Goal: Information Seeking & Learning: Learn about a topic

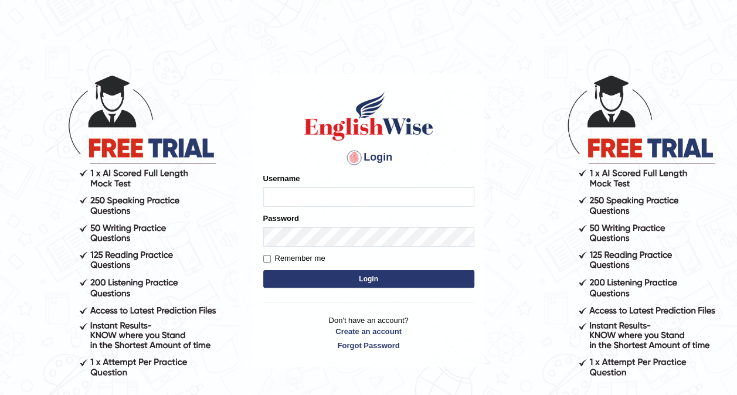
click at [293, 203] on input "Username" at bounding box center [368, 197] width 211 height 20
type input "Saran_1216"
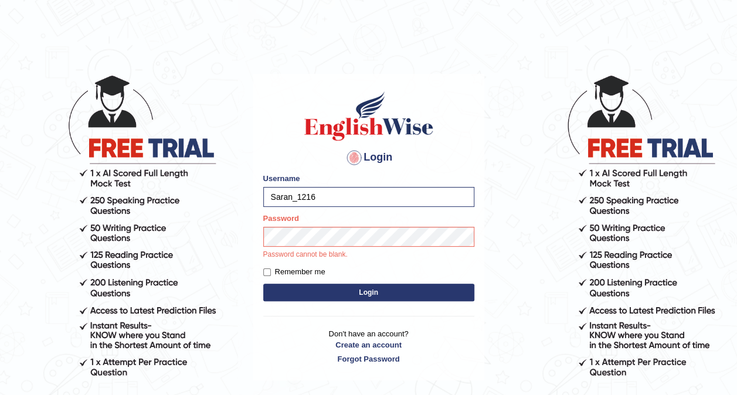
click at [314, 222] on div "Password Password cannot be blank." at bounding box center [368, 236] width 211 height 47
click at [380, 358] on link "Forgot Password" at bounding box center [368, 359] width 211 height 11
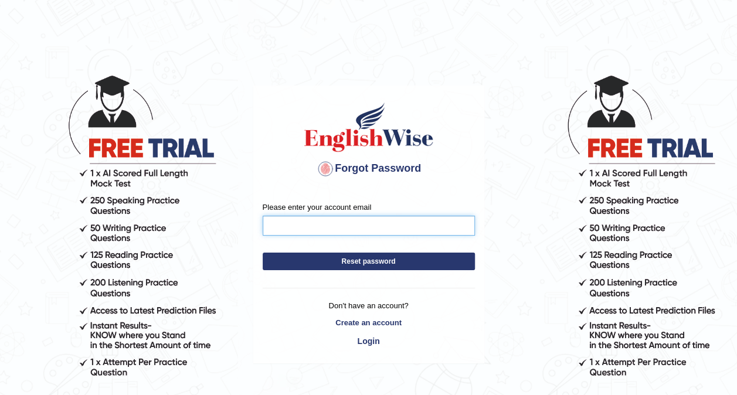
click at [320, 232] on input "Please enter your account email" at bounding box center [369, 226] width 212 height 20
type input "ai.k6177412@gmail.com"
click at [371, 263] on button "Reset password" at bounding box center [369, 262] width 212 height 18
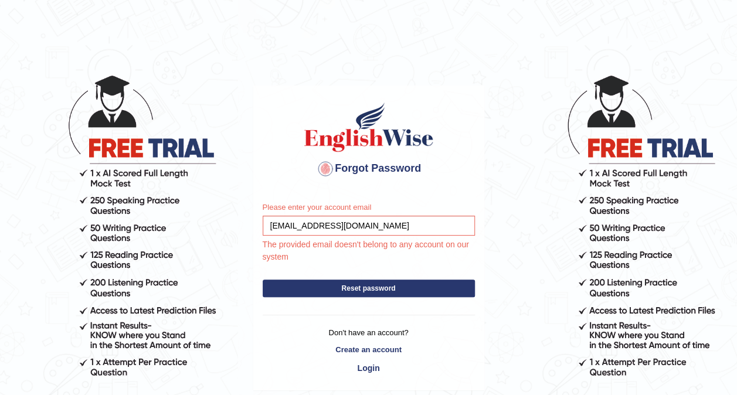
click at [393, 287] on button "Reset password" at bounding box center [369, 289] width 212 height 18
click at [367, 289] on button "Reset password" at bounding box center [369, 289] width 212 height 18
click at [349, 287] on button "Reset password" at bounding box center [369, 289] width 212 height 18
click at [286, 225] on input "ai.k6177412@gmail.com" at bounding box center [369, 226] width 212 height 20
type input "ai.k64177412@gmail.com"
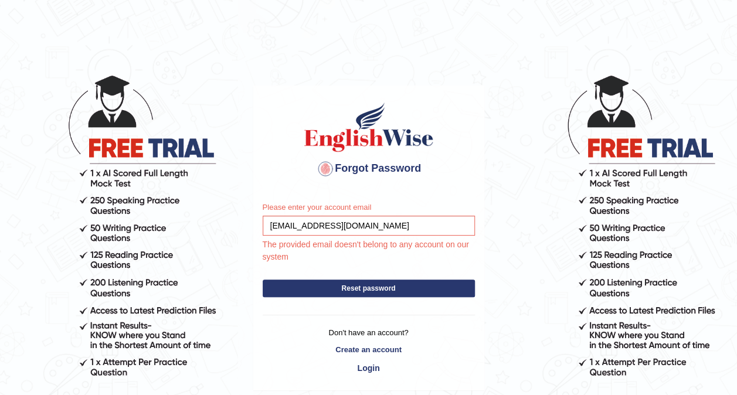
click at [335, 285] on button "Reset password" at bounding box center [369, 289] width 212 height 18
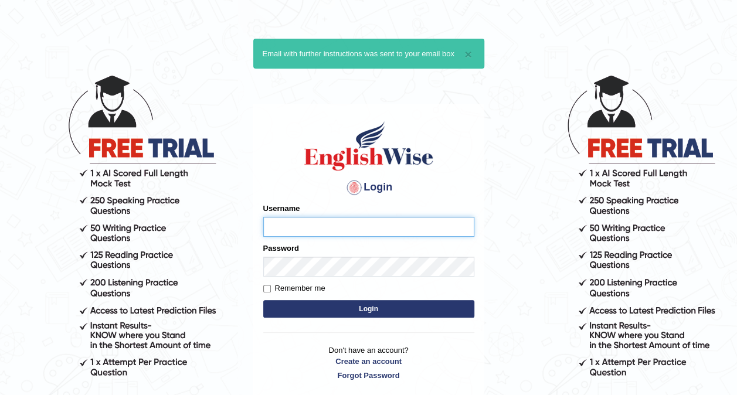
click at [315, 232] on input "Username" at bounding box center [368, 227] width 211 height 20
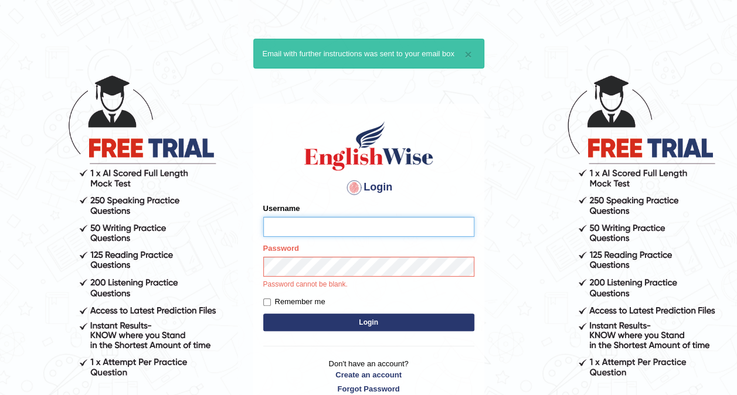
type input "Saran_1216"
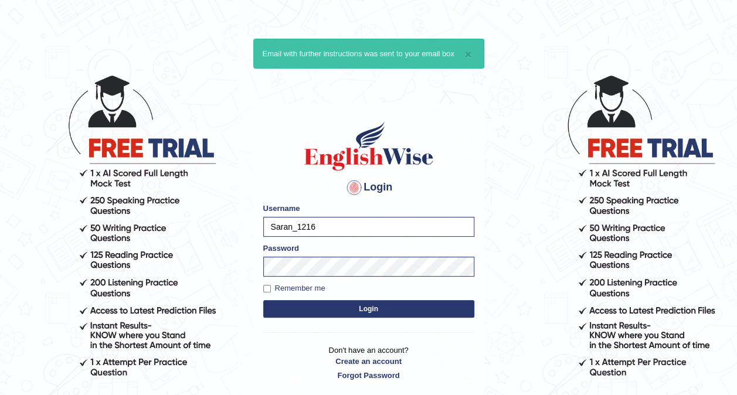
click at [348, 303] on button "Login" at bounding box center [368, 309] width 211 height 18
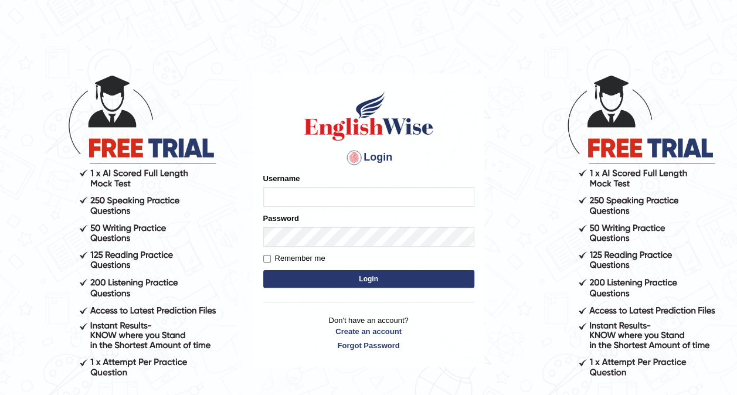
click at [314, 201] on input "Username" at bounding box center [368, 197] width 211 height 20
type input "Saran_1216"
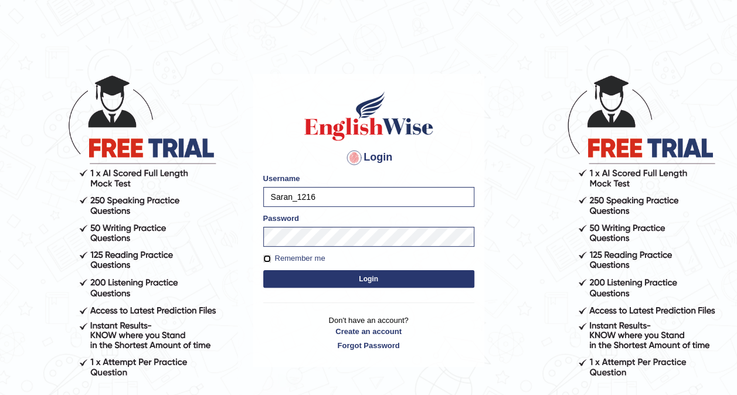
click at [269, 261] on input "Remember me" at bounding box center [267, 259] width 8 height 8
checkbox input "true"
click at [340, 195] on input "Saran_1216" at bounding box center [368, 197] width 211 height 20
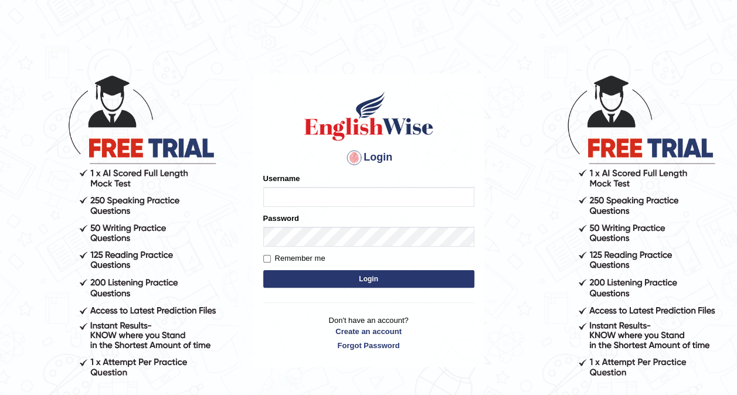
click at [296, 200] on input "Username" at bounding box center [368, 197] width 211 height 20
type input "Saran_1216"
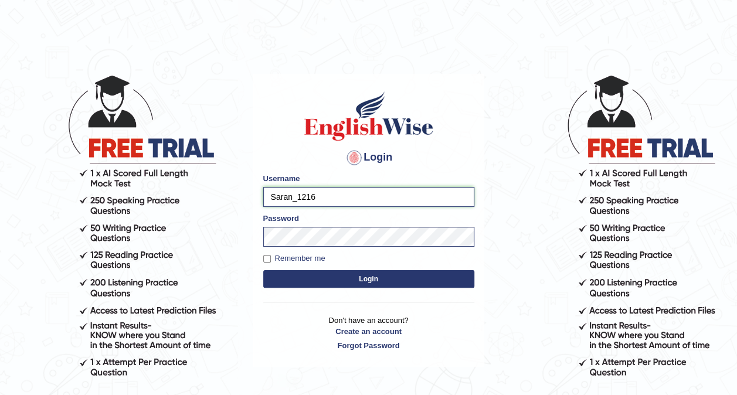
click at [333, 193] on input "Saran_1216" at bounding box center [368, 197] width 211 height 20
click at [263, 270] on button "Login" at bounding box center [368, 279] width 211 height 18
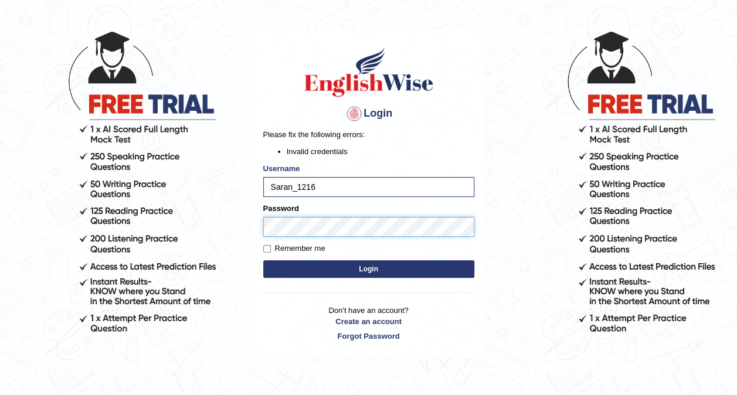
scroll to position [100, 0]
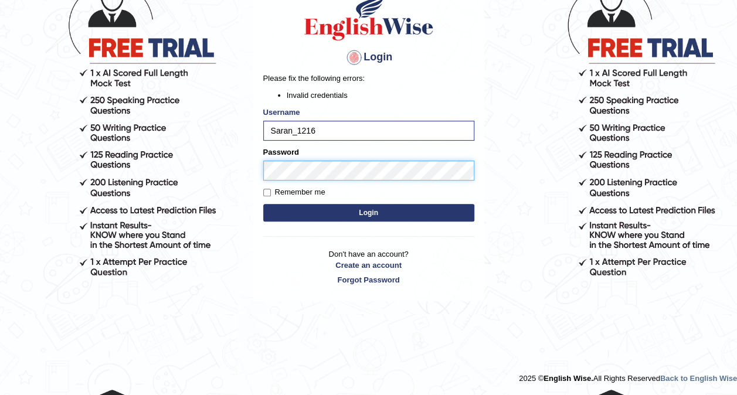
click at [263, 204] on button "Login" at bounding box center [368, 213] width 211 height 18
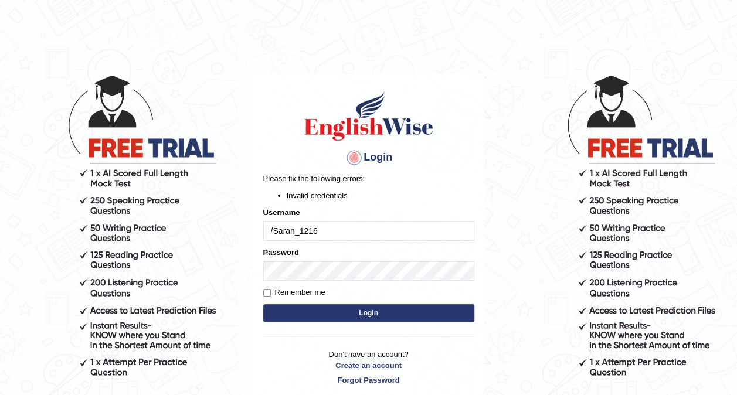
type input "Saran_1216"
click at [351, 237] on input "Saran_1216" at bounding box center [368, 231] width 211 height 20
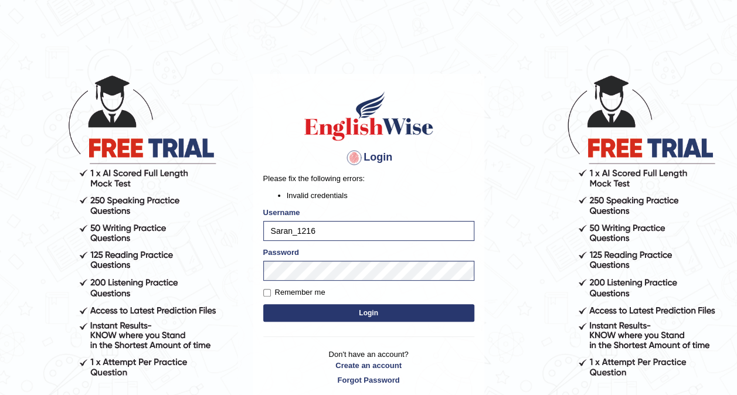
click at [395, 306] on button "Login" at bounding box center [368, 313] width 211 height 18
click at [394, 311] on div "Login Please fix the following errors: Invalid credentials Username Saran_1216 …" at bounding box center [368, 238] width 231 height 328
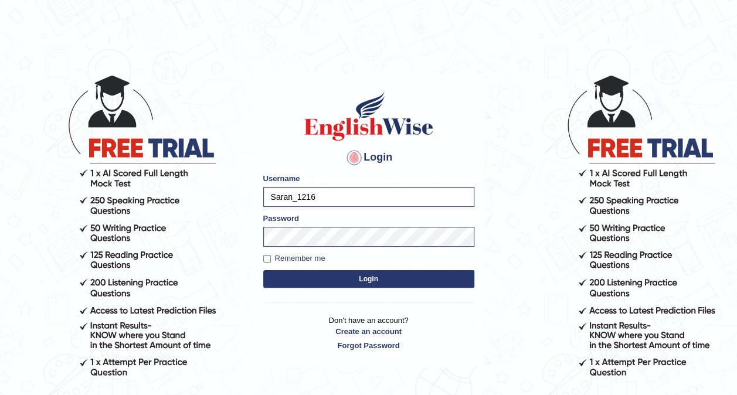
click at [365, 279] on button "Login" at bounding box center [368, 279] width 211 height 18
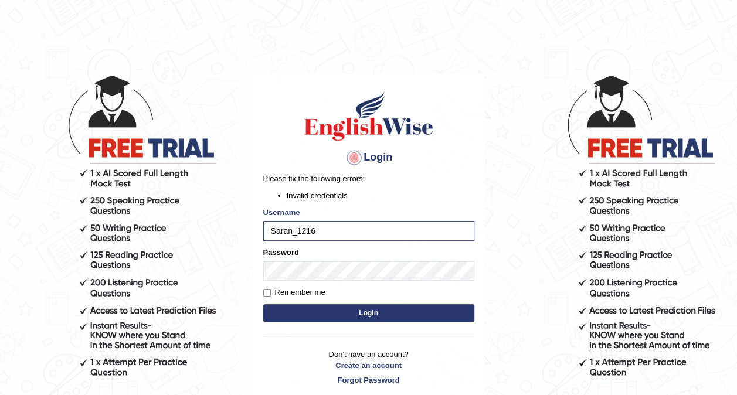
click at [340, 313] on button "Login" at bounding box center [368, 313] width 211 height 18
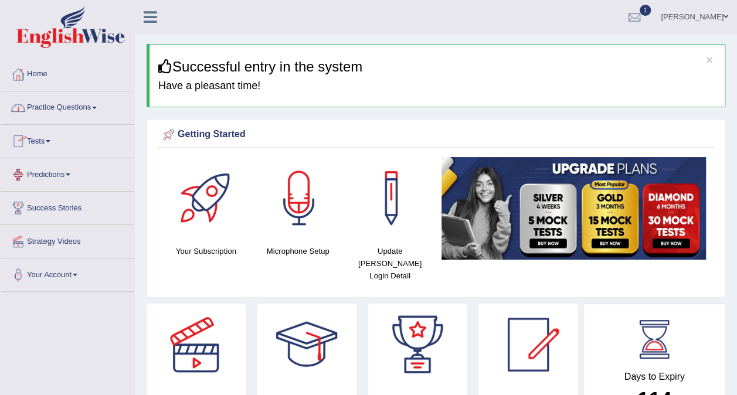
click at [86, 110] on link "Practice Questions" at bounding box center [68, 105] width 134 height 29
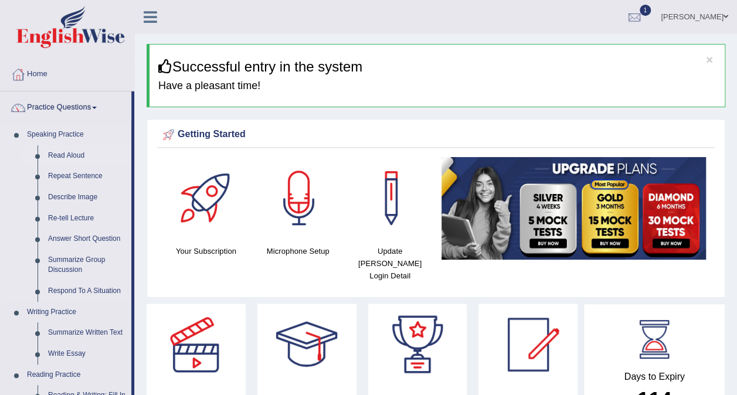
click at [78, 153] on link "Read Aloud" at bounding box center [87, 155] width 89 height 21
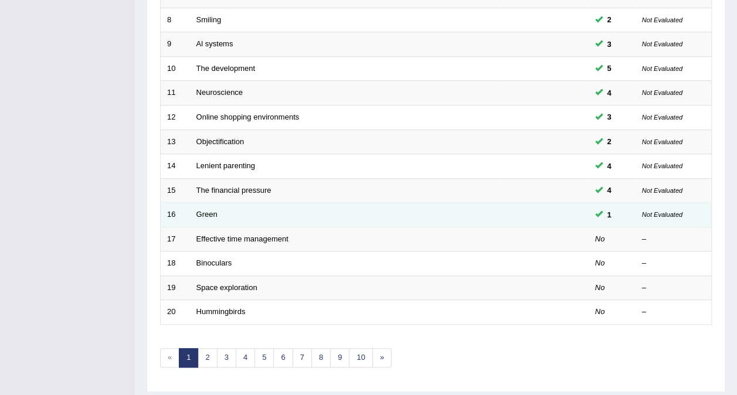
scroll to position [375, 0]
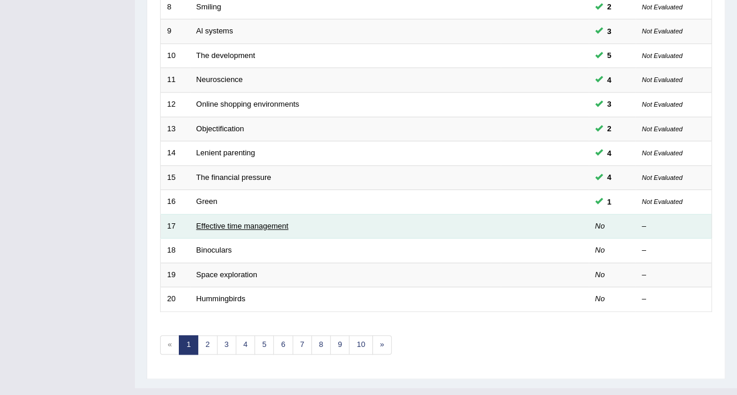
click at [238, 222] on link "Effective time management" at bounding box center [242, 226] width 92 height 9
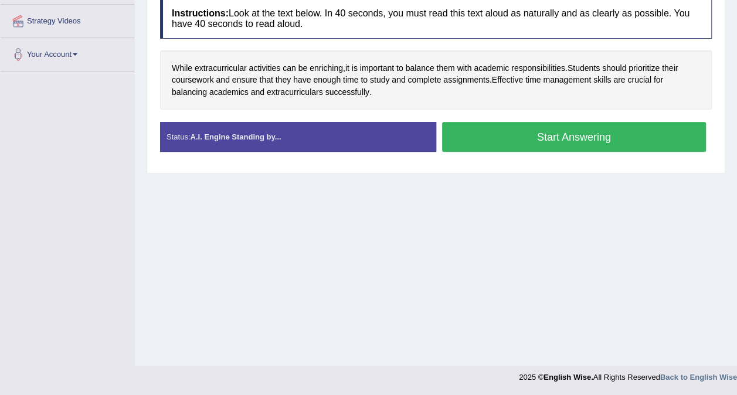
scroll to position [103, 0]
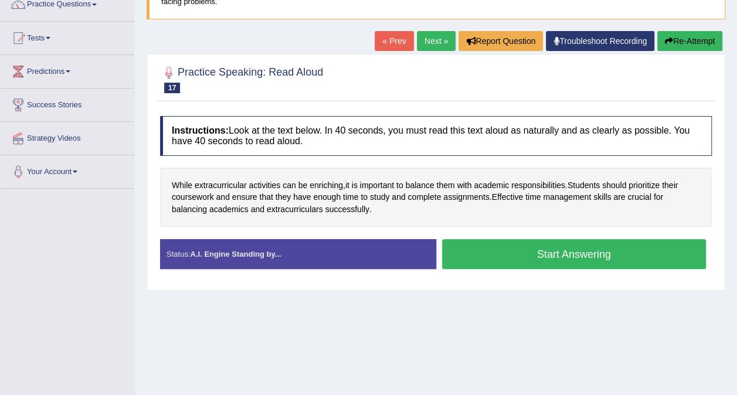
click at [580, 253] on button "Start Answering" at bounding box center [574, 254] width 264 height 30
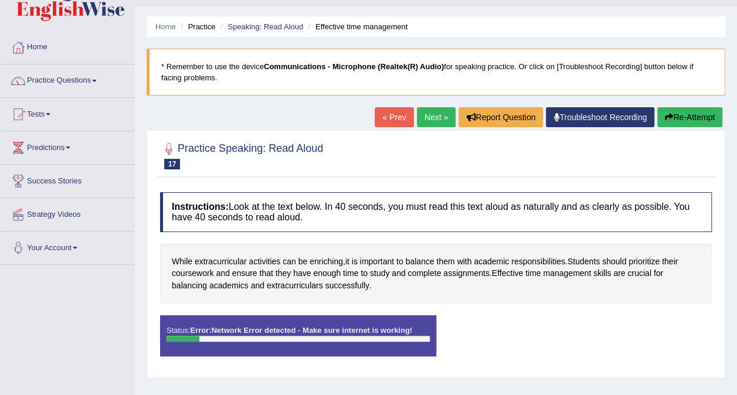
scroll to position [0, 0]
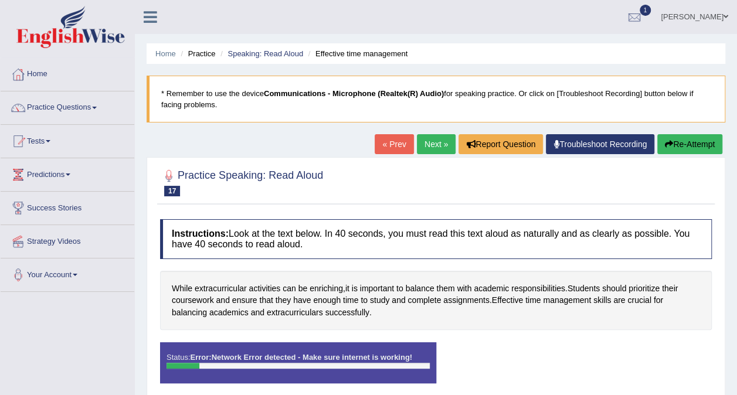
click at [693, 143] on button "Re-Attempt" at bounding box center [689, 144] width 65 height 20
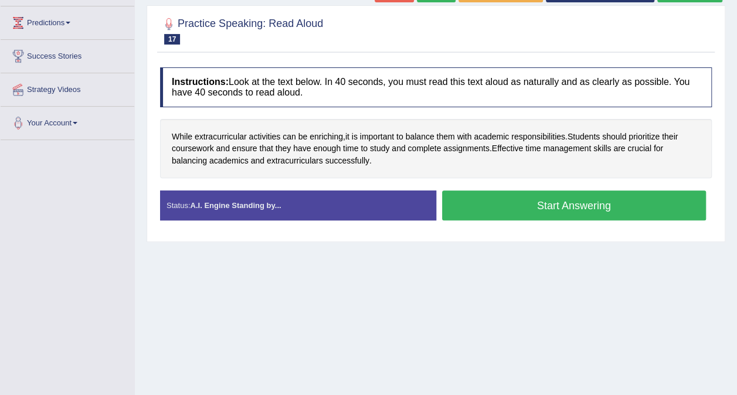
scroll to position [176, 0]
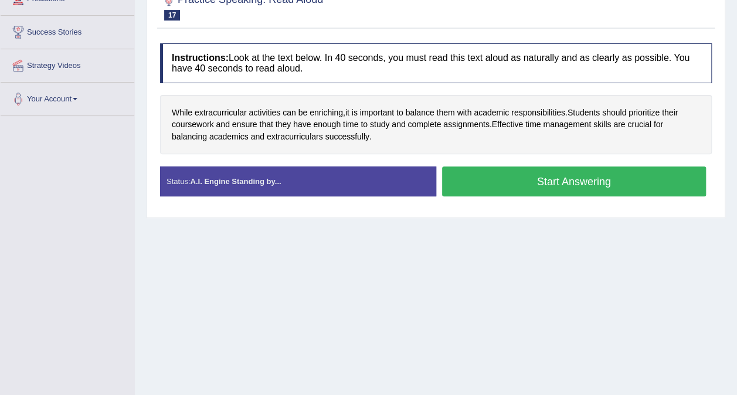
click at [559, 179] on button "Start Answering" at bounding box center [574, 182] width 264 height 30
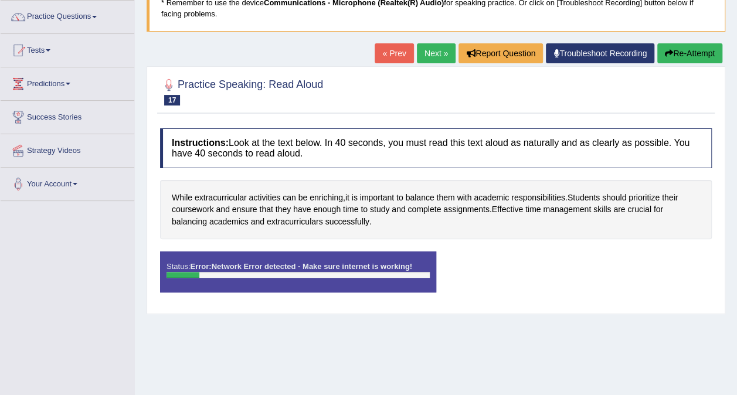
scroll to position [0, 0]
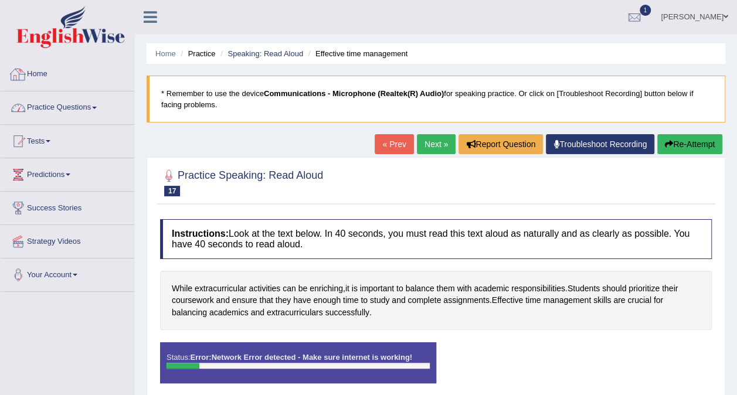
click at [61, 108] on link "Practice Questions" at bounding box center [68, 105] width 134 height 29
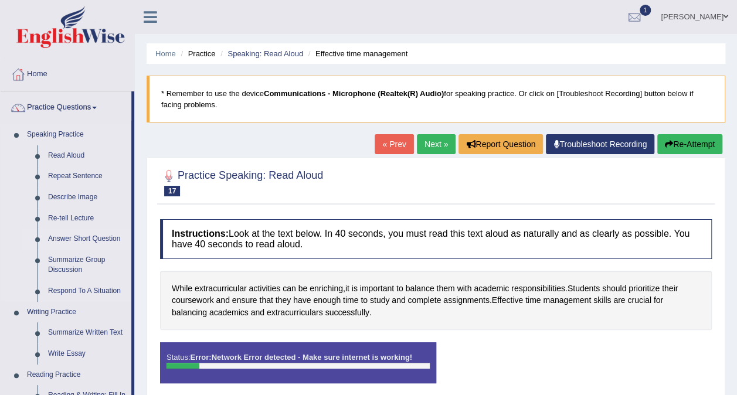
click at [101, 239] on link "Answer Short Question" at bounding box center [87, 239] width 89 height 21
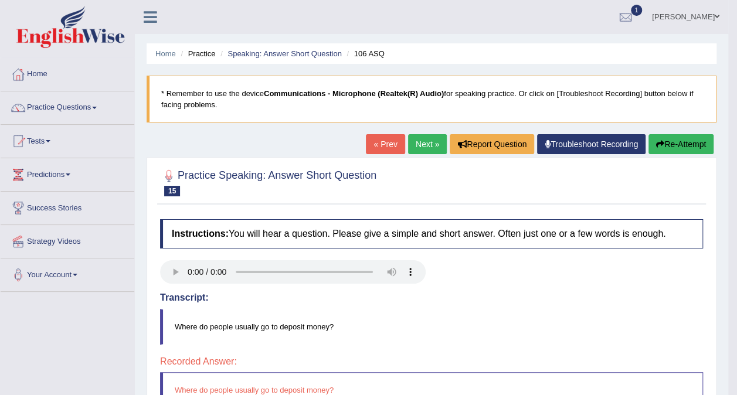
click at [693, 147] on button "Re-Attempt" at bounding box center [681, 144] width 65 height 20
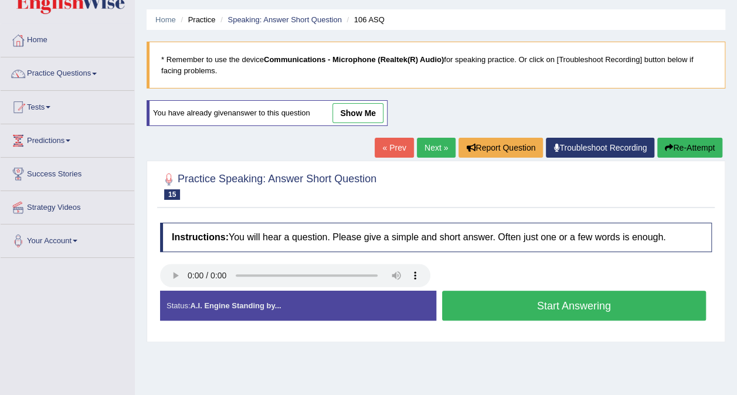
scroll to position [59, 0]
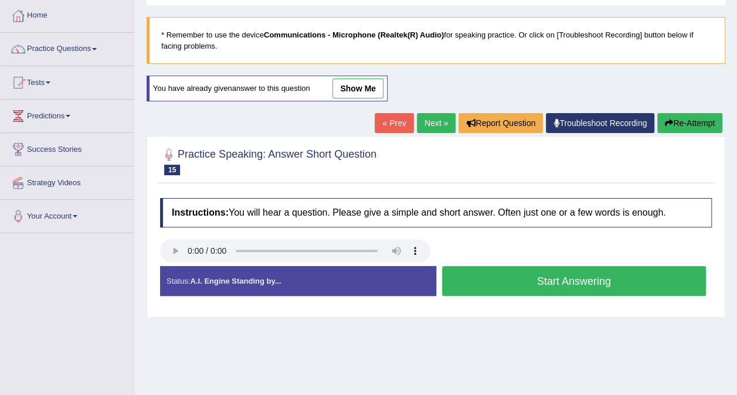
click at [477, 276] on button "Start Answering" at bounding box center [574, 281] width 264 height 30
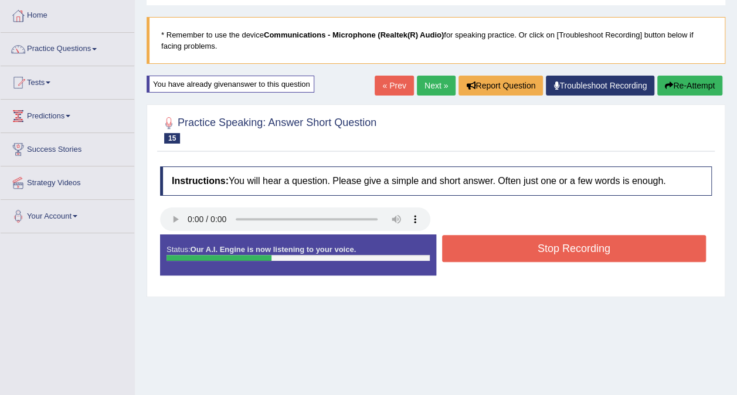
click at [491, 252] on button "Stop Recording" at bounding box center [574, 248] width 264 height 27
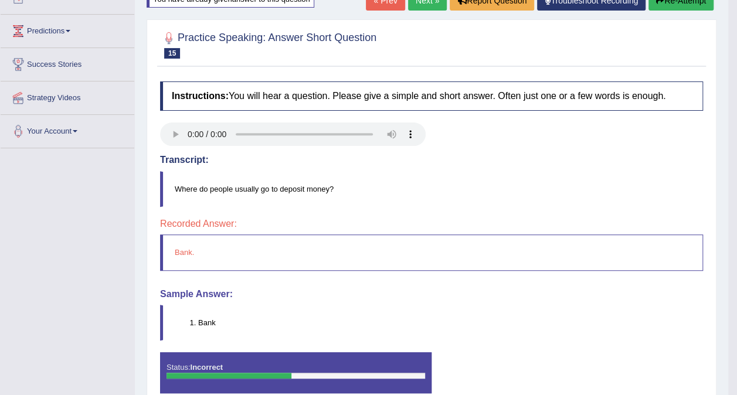
scroll to position [0, 0]
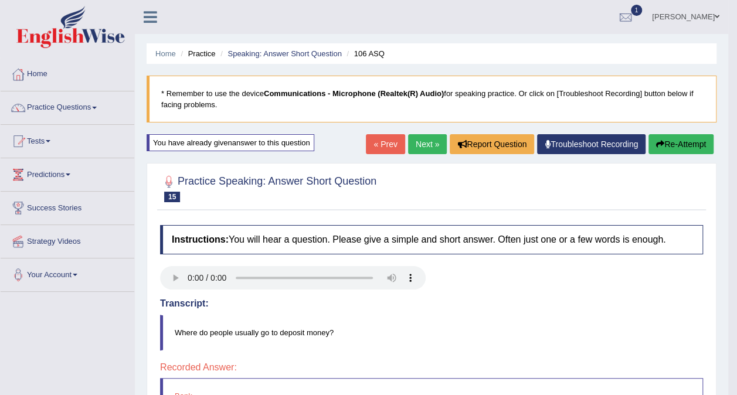
click at [426, 145] on link "Next »" at bounding box center [427, 144] width 39 height 20
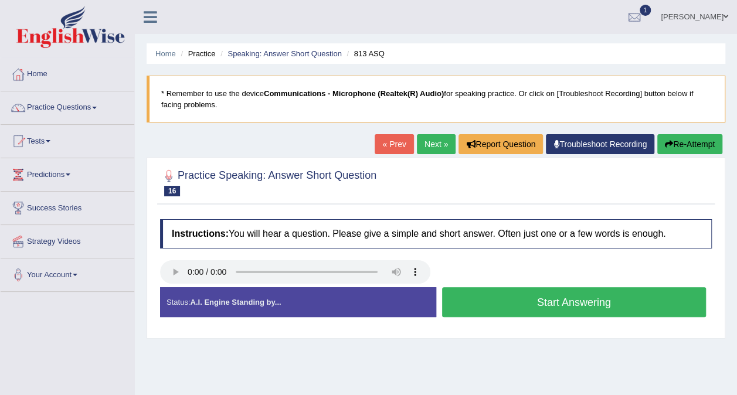
click at [487, 191] on div at bounding box center [436, 182] width 552 height 36
click at [469, 301] on button "Start Answering" at bounding box center [574, 302] width 264 height 30
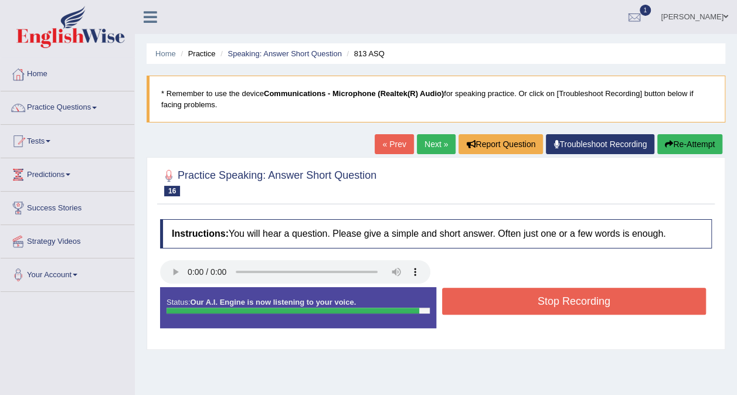
click at [464, 300] on button "Stop Recording" at bounding box center [574, 301] width 264 height 27
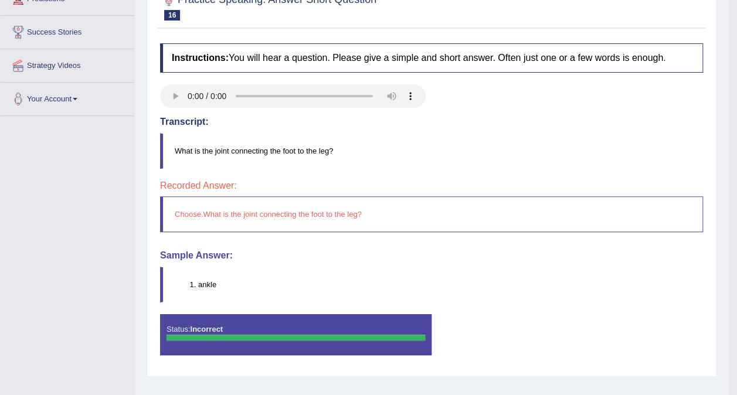
scroll to position [117, 0]
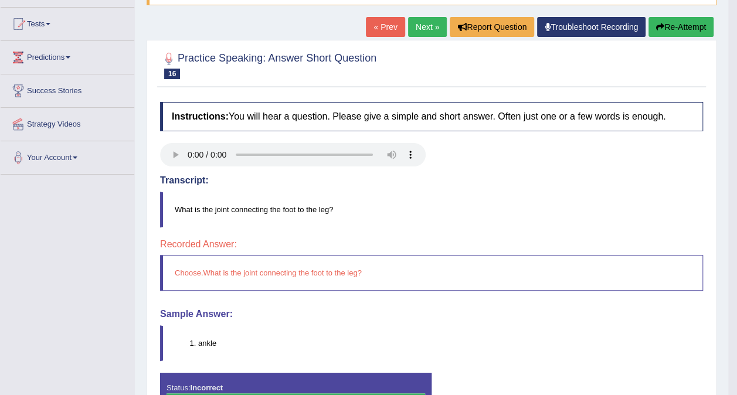
click at [433, 24] on link "Next »" at bounding box center [427, 27] width 39 height 20
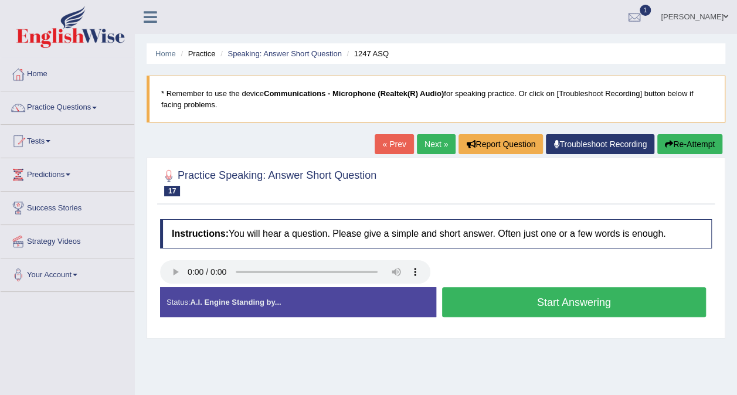
click at [519, 301] on button "Start Answering" at bounding box center [574, 302] width 264 height 30
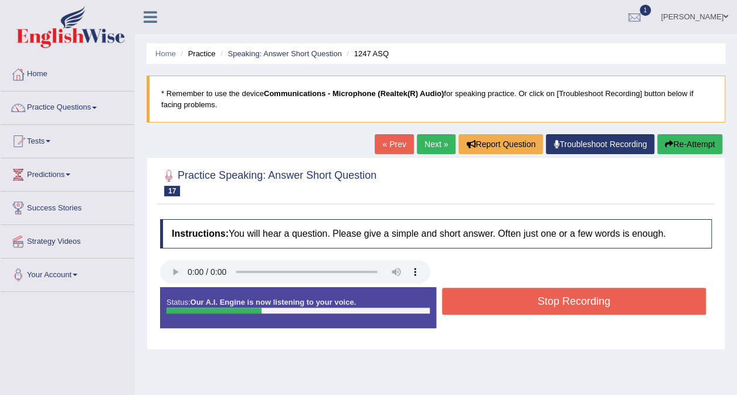
click at [474, 304] on button "Stop Recording" at bounding box center [574, 301] width 264 height 27
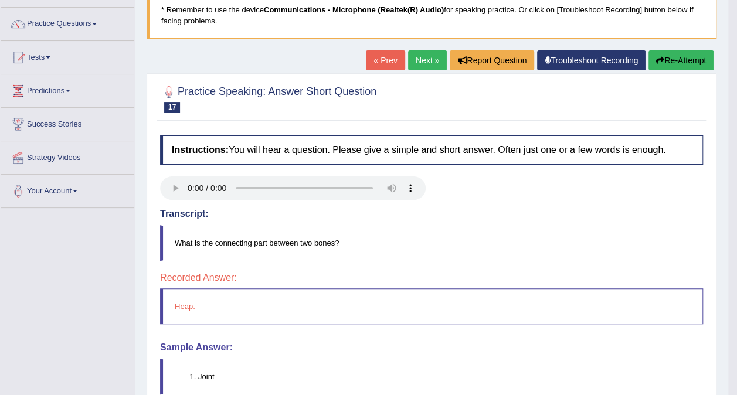
scroll to position [59, 0]
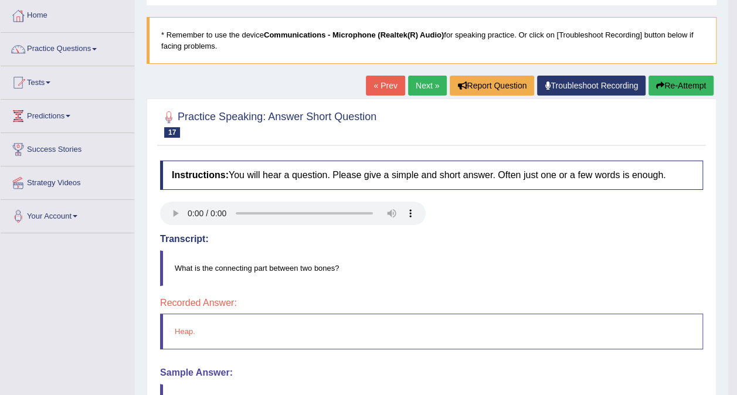
click at [429, 82] on link "Next »" at bounding box center [427, 86] width 39 height 20
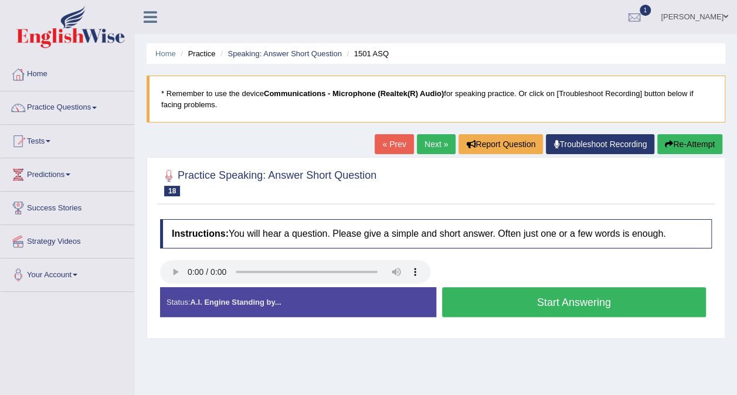
click at [494, 308] on button "Start Answering" at bounding box center [574, 302] width 264 height 30
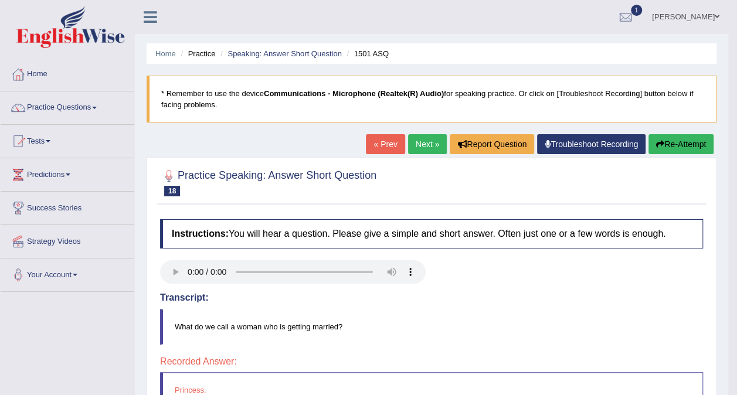
click at [437, 142] on link "Next »" at bounding box center [427, 144] width 39 height 20
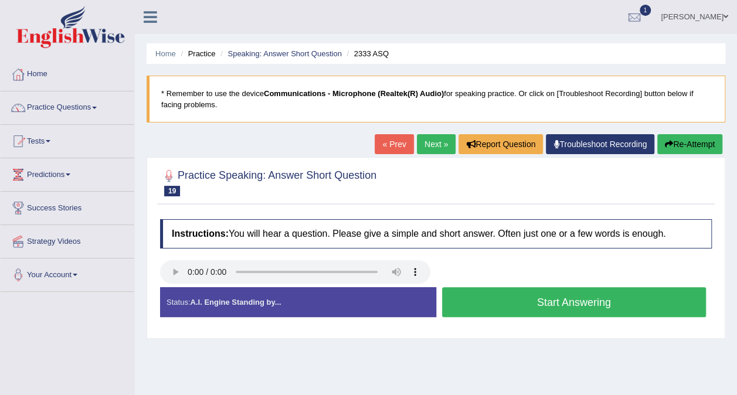
click at [491, 303] on button "Start Answering" at bounding box center [574, 302] width 264 height 30
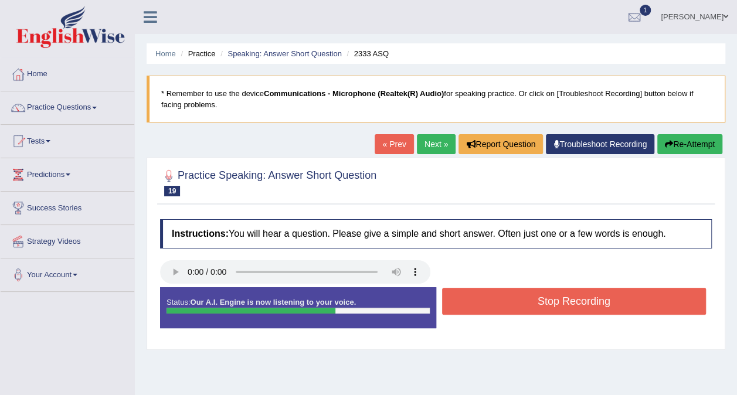
click at [476, 299] on button "Stop Recording" at bounding box center [574, 301] width 264 height 27
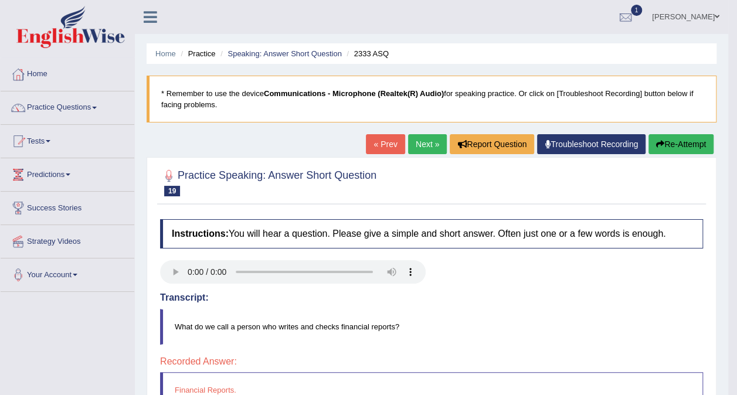
click at [428, 144] on link "Next »" at bounding box center [427, 144] width 39 height 20
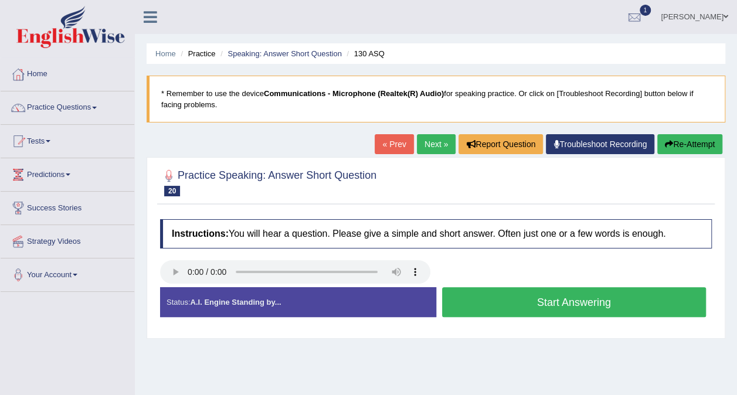
click at [505, 298] on button "Start Answering" at bounding box center [574, 302] width 264 height 30
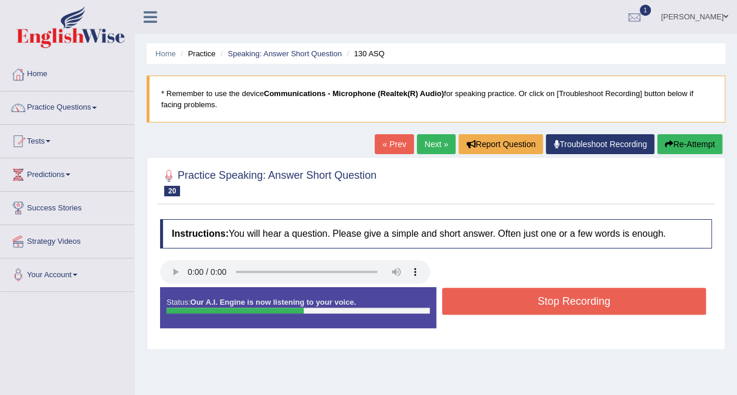
click at [467, 298] on button "Stop Recording" at bounding box center [574, 301] width 264 height 27
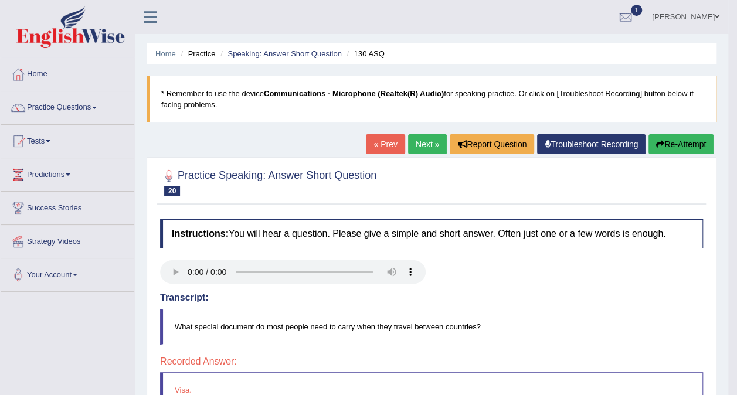
click at [429, 147] on link "Next »" at bounding box center [427, 144] width 39 height 20
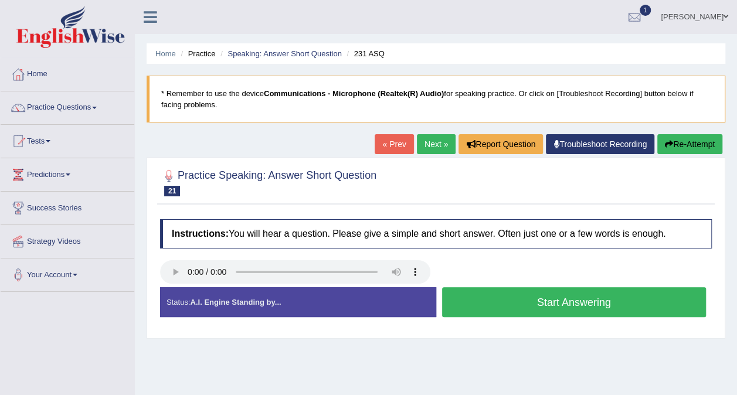
click at [527, 308] on button "Start Answering" at bounding box center [574, 302] width 264 height 30
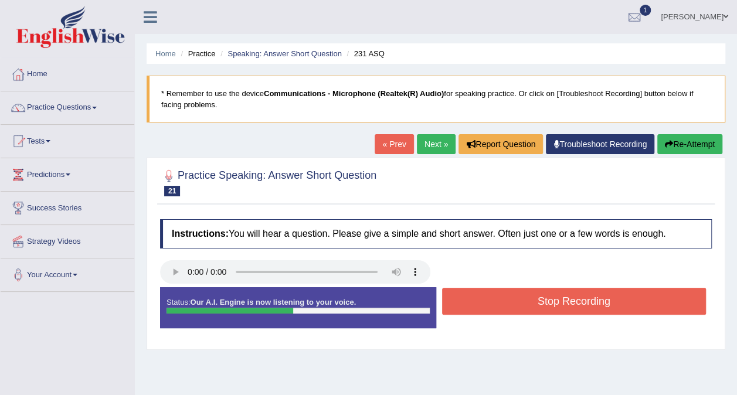
click at [522, 304] on button "Stop Recording" at bounding box center [574, 301] width 264 height 27
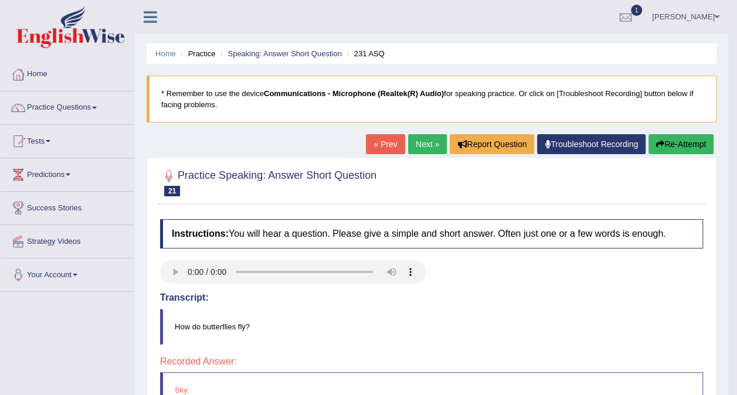
click at [428, 140] on link "Next »" at bounding box center [427, 144] width 39 height 20
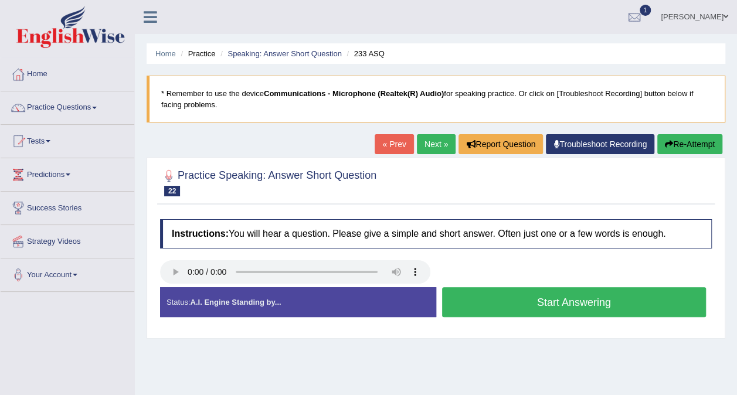
click at [494, 308] on button "Start Answering" at bounding box center [574, 302] width 264 height 30
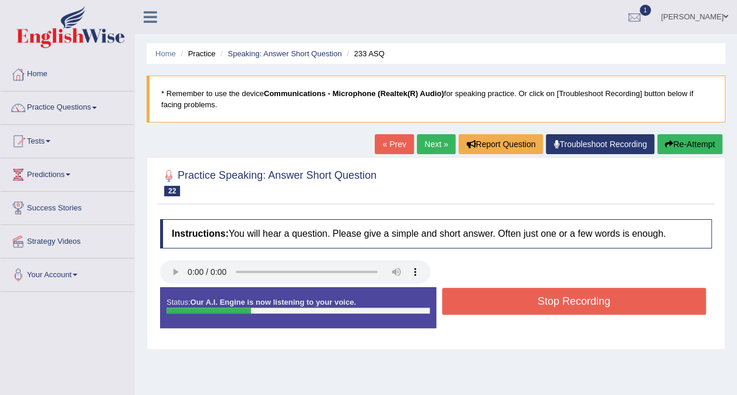
click at [493, 303] on button "Stop Recording" at bounding box center [574, 301] width 264 height 27
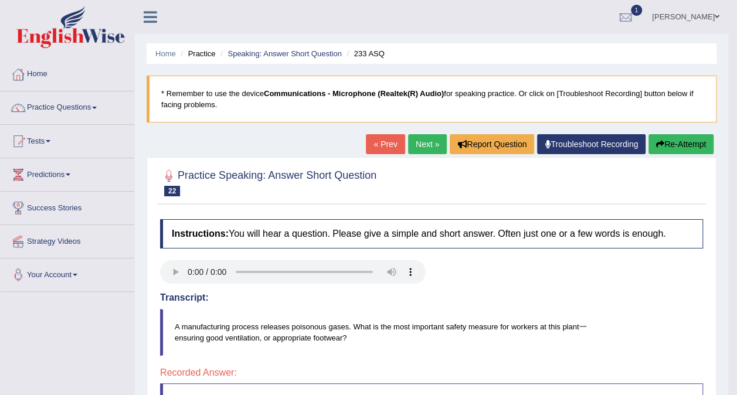
click at [432, 144] on link "Next »" at bounding box center [427, 144] width 39 height 20
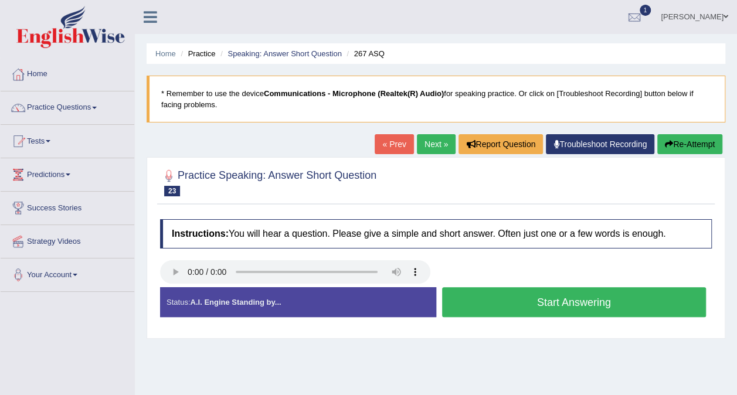
click at [469, 296] on button "Start Answering" at bounding box center [574, 302] width 264 height 30
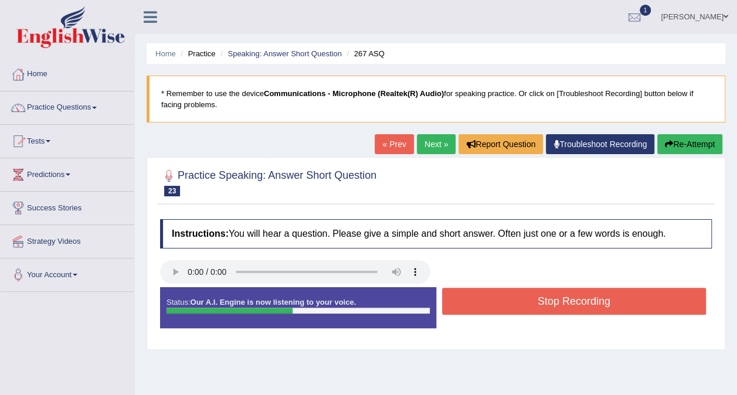
click at [481, 298] on button "Stop Recording" at bounding box center [574, 301] width 264 height 27
